Goal: Task Accomplishment & Management: Complete application form

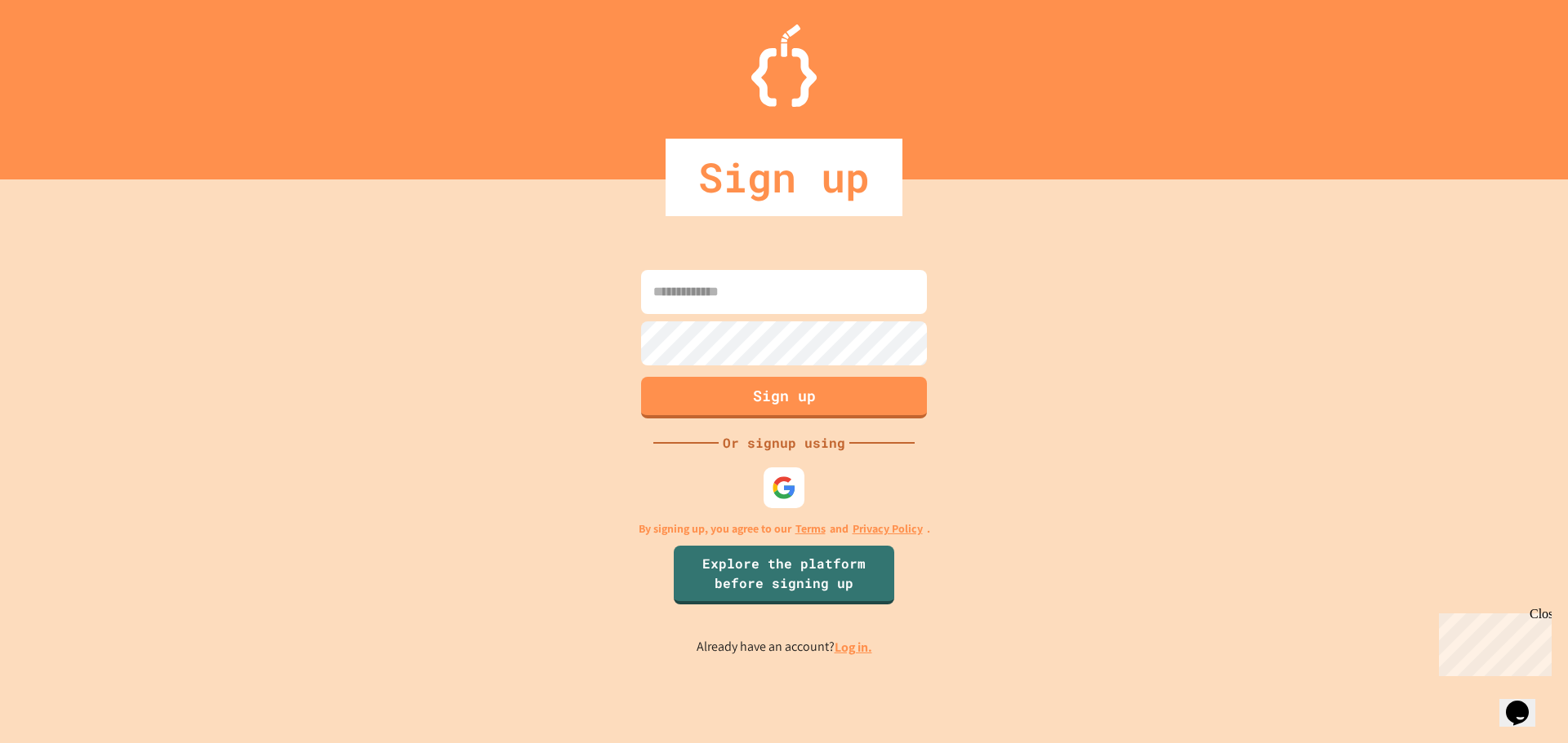
click at [683, 280] on input at bounding box center [783, 292] width 286 height 44
click at [771, 484] on img at bounding box center [783, 487] width 26 height 26
